Goal: Check status: Check status

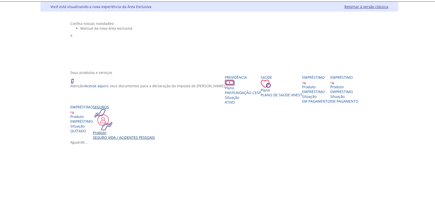
scroll to position [68, 0]
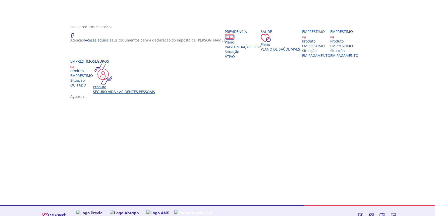
click at [155, 94] on div "Seguro Vida / Acidentes Pessoais" at bounding box center [124, 91] width 62 height 5
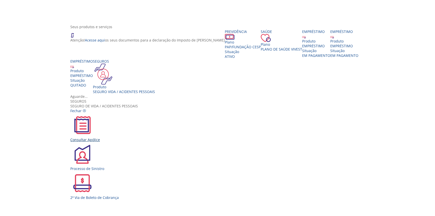
click at [143, 113] on div "Consultar Apólice" at bounding box center [219, 127] width 298 height 29
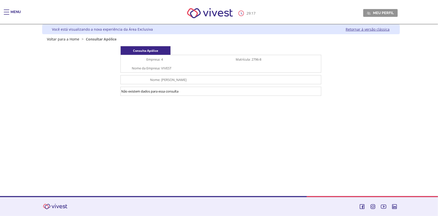
click at [372, 29] on link "Retornar à versão clássica" at bounding box center [368, 29] width 44 height 5
